Goal: Entertainment & Leisure: Consume media (video, audio)

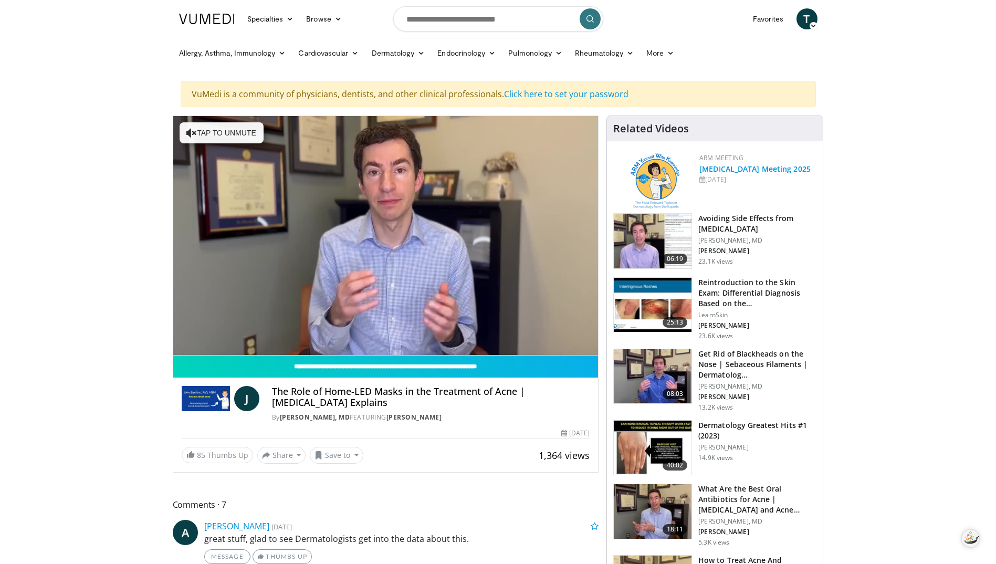
click at [762, 169] on link "Acne & Rosacea Meeting 2025" at bounding box center [755, 169] width 111 height 10
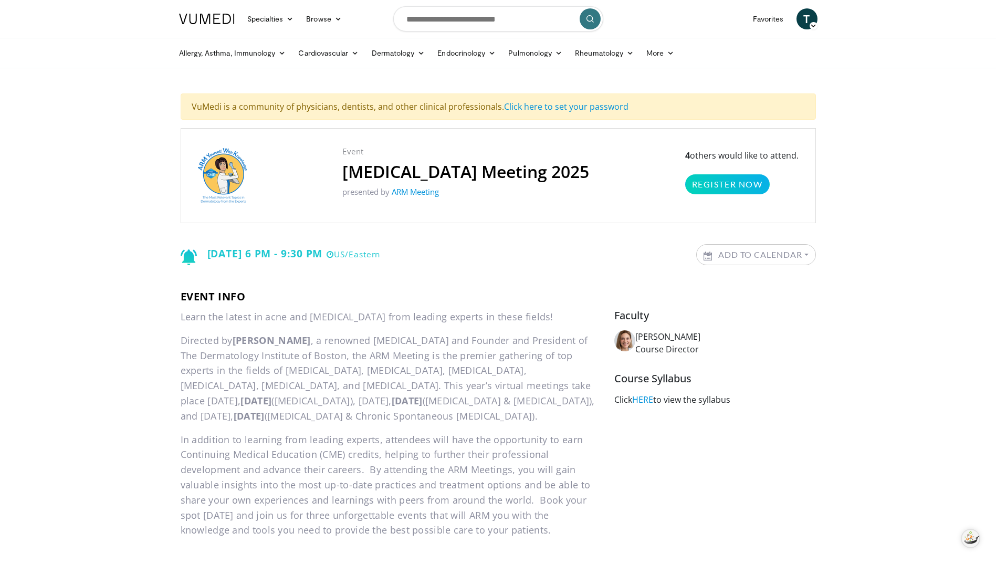
click at [140, 121] on body "Specialties Adult & Family Medicine Allergy, Asthma, Immunology Anesthesiology …" at bounding box center [498, 459] width 996 height 919
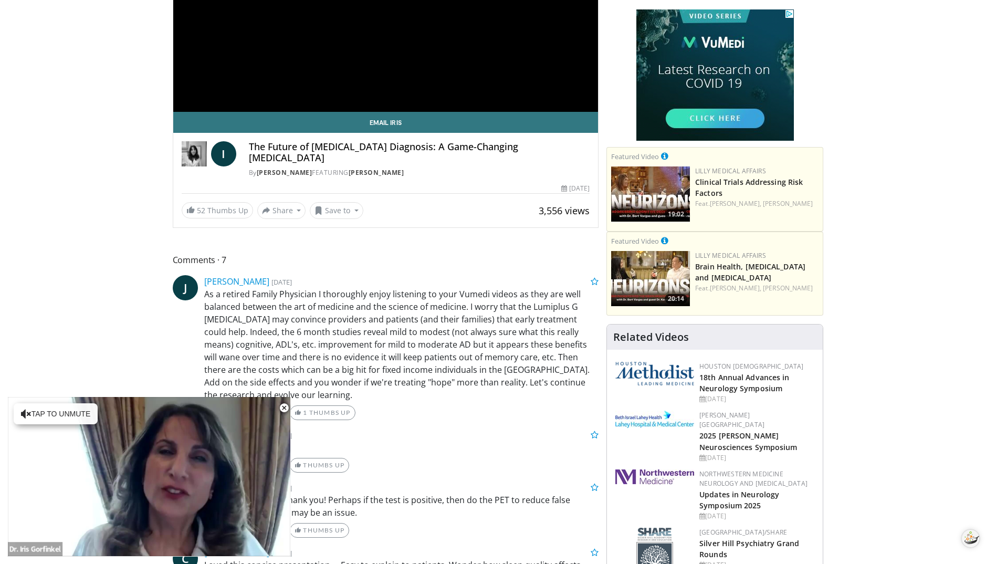
scroll to position [158, 0]
